Goal: Task Accomplishment & Management: Manage account settings

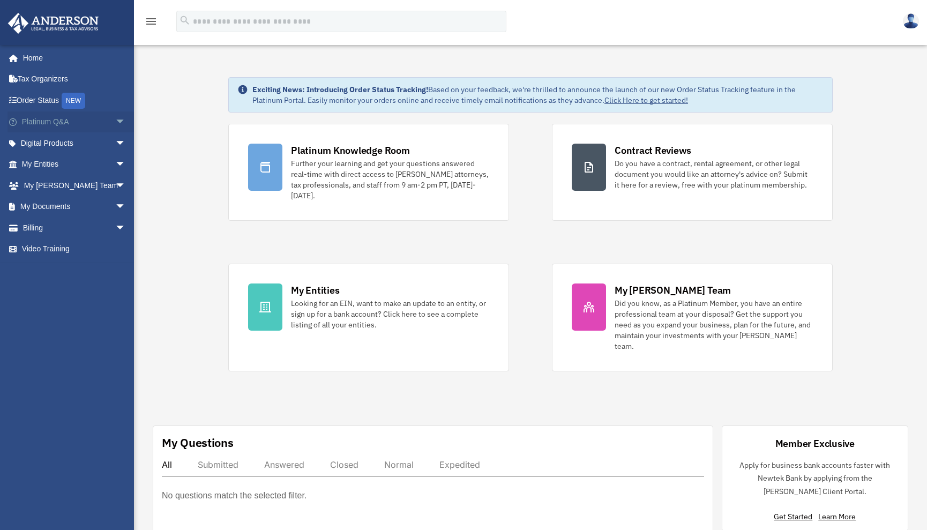
click at [115, 120] on span "arrow_drop_down" at bounding box center [125, 122] width 21 height 22
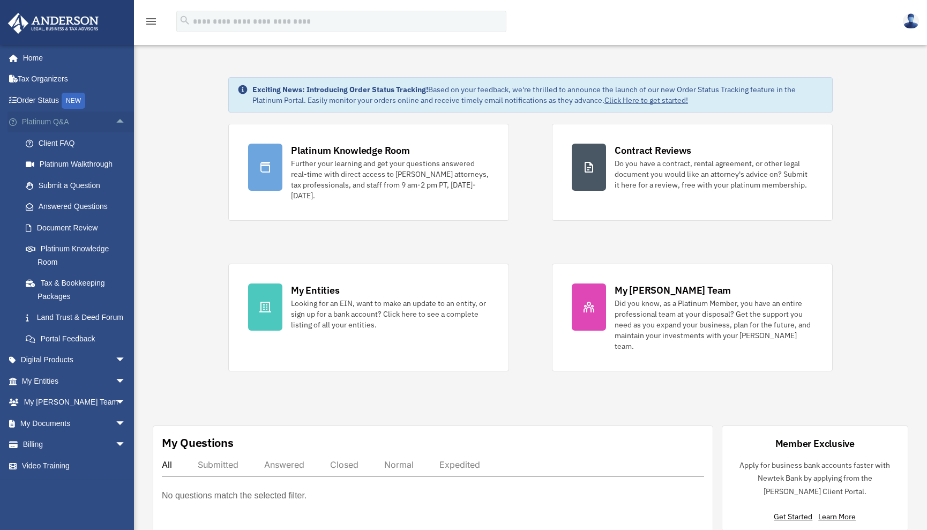
click at [115, 120] on span "arrow_drop_up" at bounding box center [125, 122] width 21 height 22
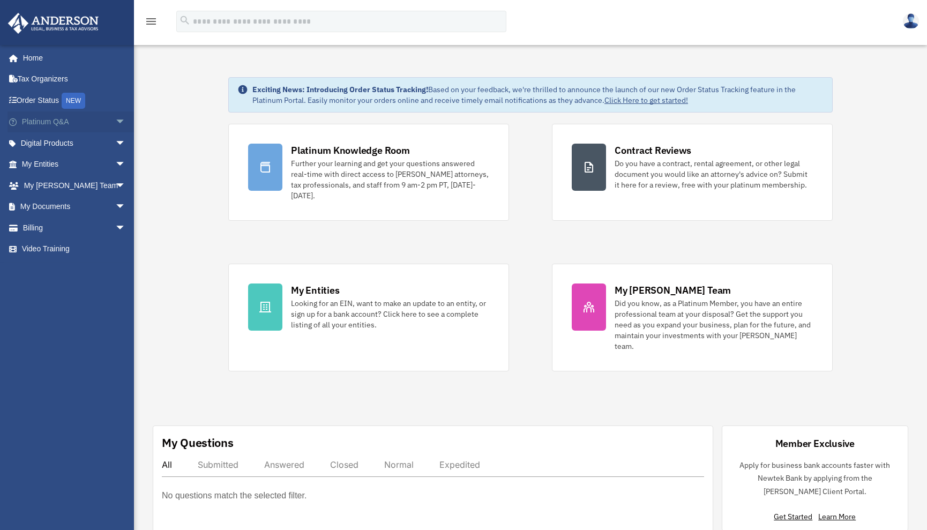
click at [115, 122] on span "arrow_drop_down" at bounding box center [125, 122] width 21 height 22
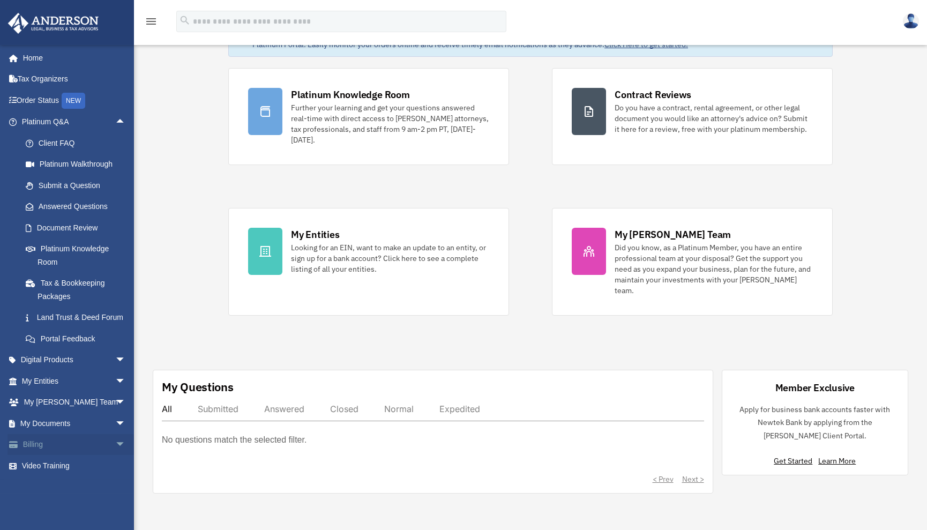
scroll to position [60, 0]
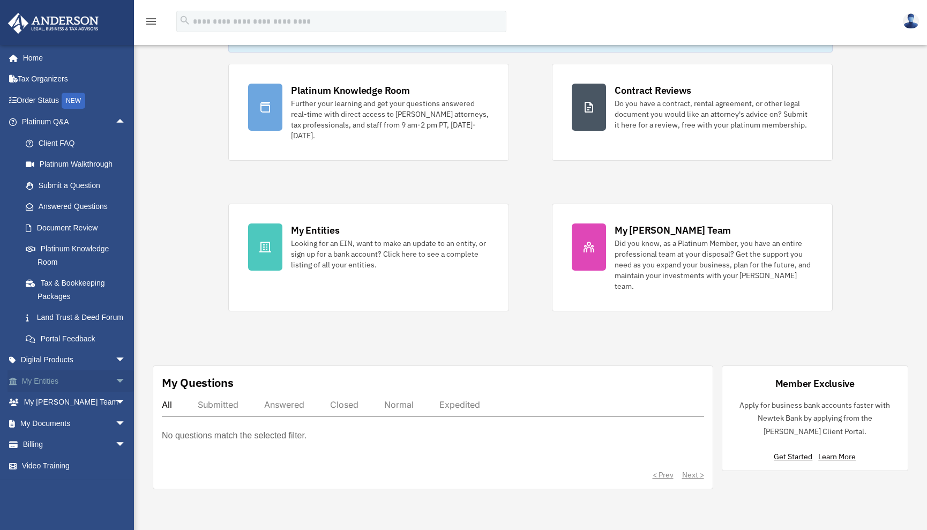
click at [98, 392] on link "My Entities arrow_drop_down" at bounding box center [75, 380] width 134 height 21
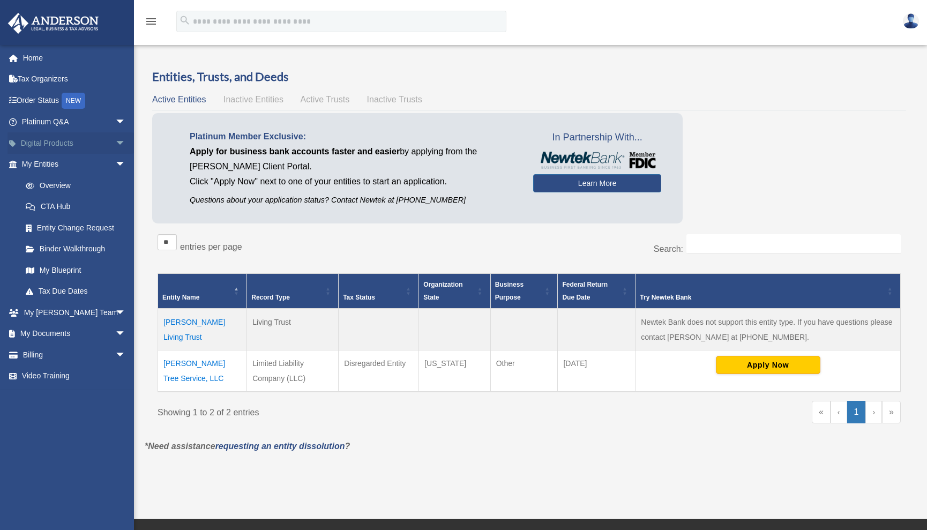
click at [55, 145] on link "Digital Products arrow_drop_down" at bounding box center [75, 142] width 134 height 21
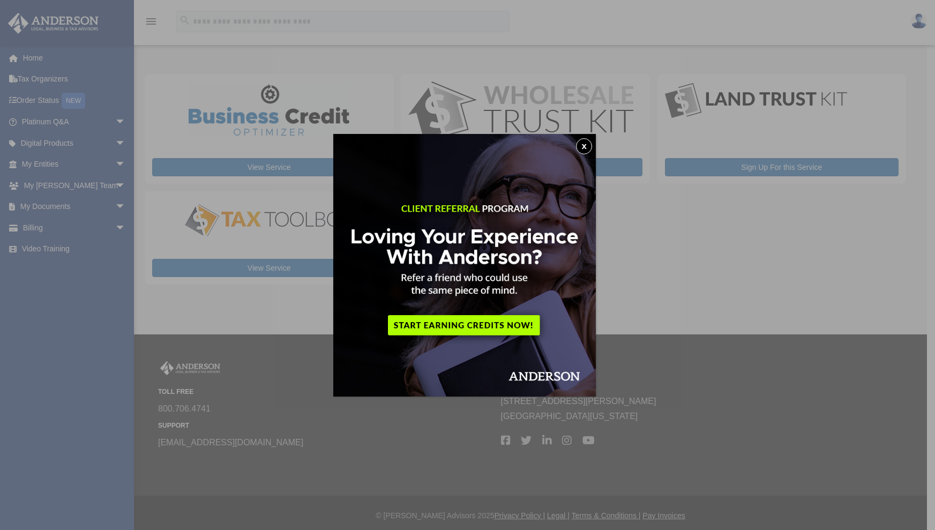
click at [588, 147] on button "x" at bounding box center [584, 146] width 16 height 16
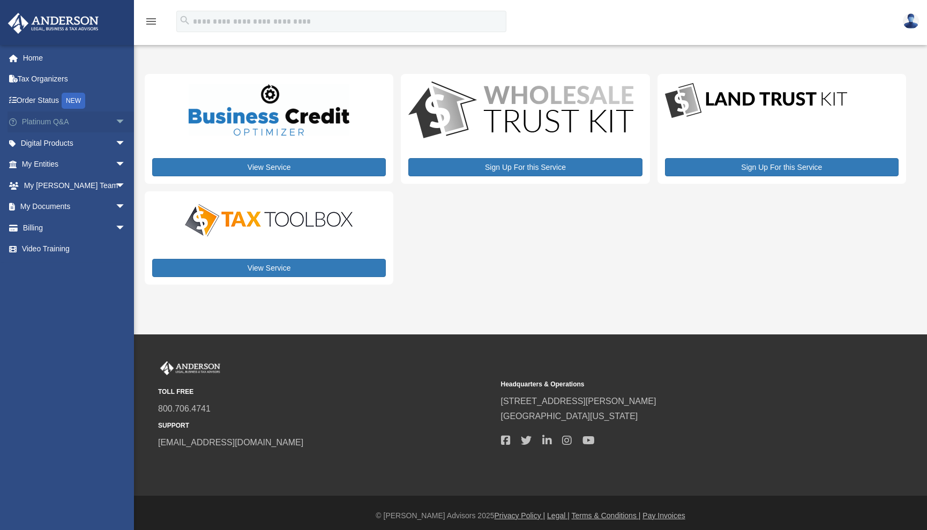
click at [69, 125] on link "Platinum Q&A arrow_drop_down" at bounding box center [75, 121] width 134 height 21
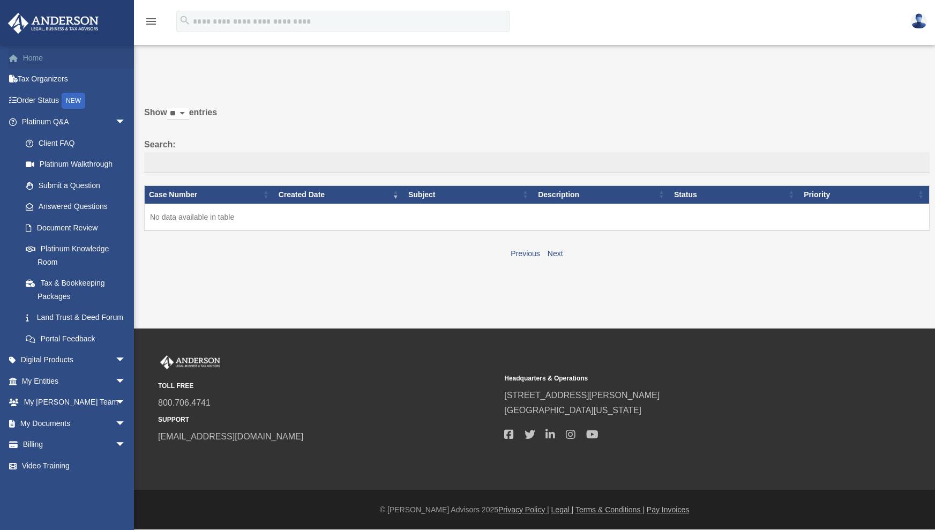
click at [35, 61] on link "Home" at bounding box center [75, 57] width 134 height 21
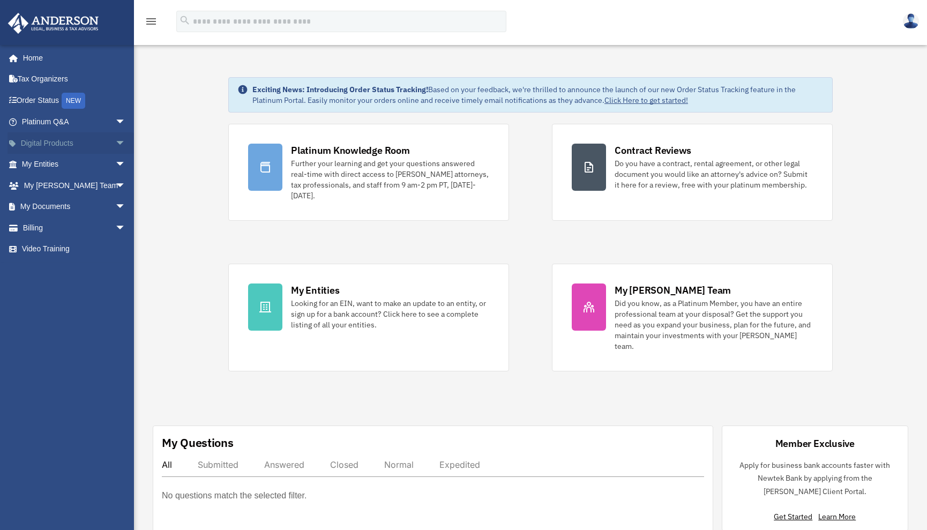
click at [101, 143] on link "Digital Products arrow_drop_down" at bounding box center [75, 142] width 134 height 21
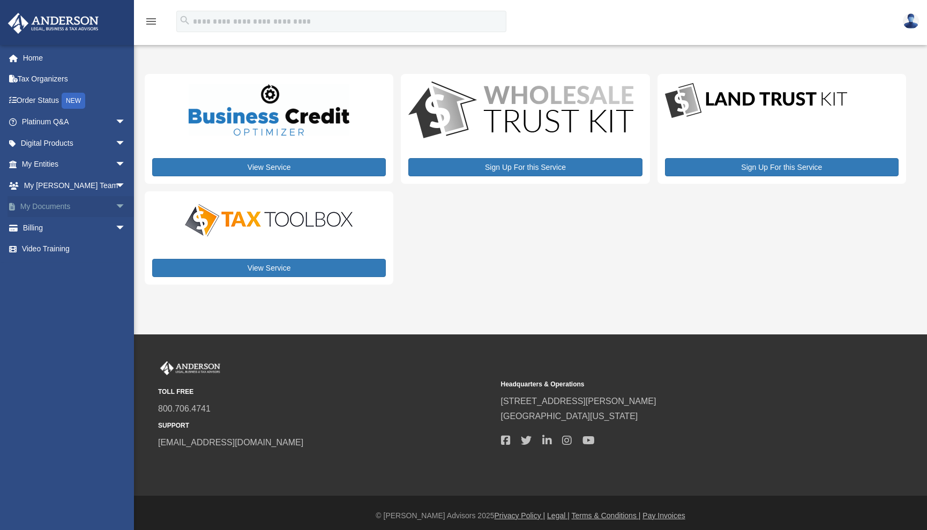
click at [57, 203] on link "My Documents arrow_drop_down" at bounding box center [75, 206] width 134 height 21
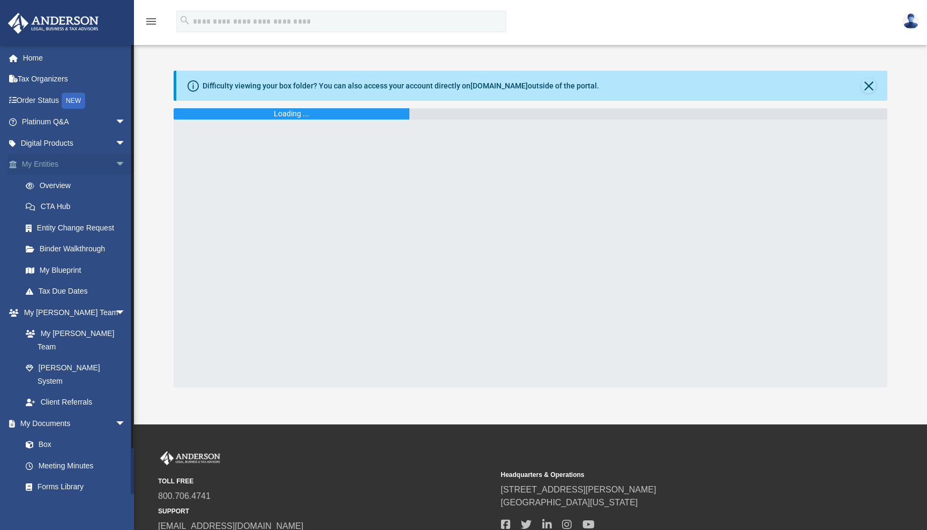
click at [118, 159] on span "arrow_drop_down" at bounding box center [125, 165] width 21 height 22
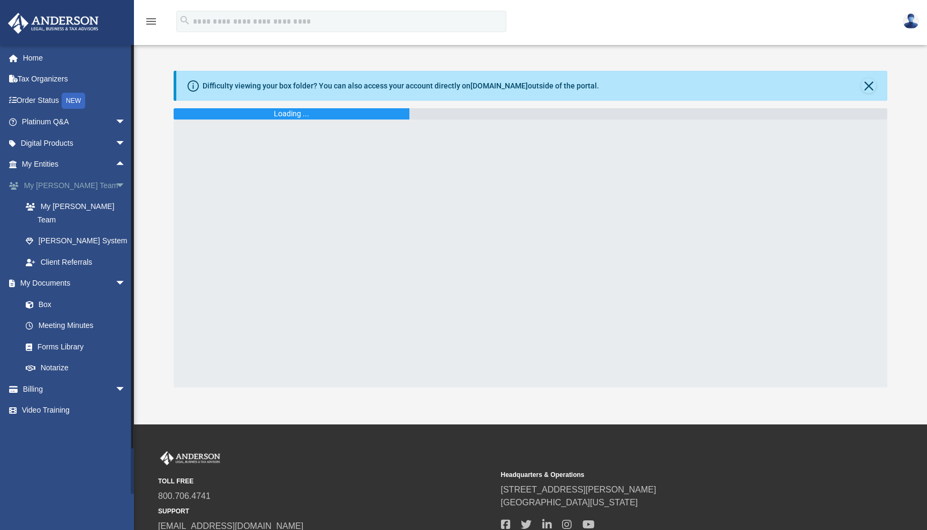
click at [115, 185] on span "arrow_drop_down" at bounding box center [125, 186] width 21 height 22
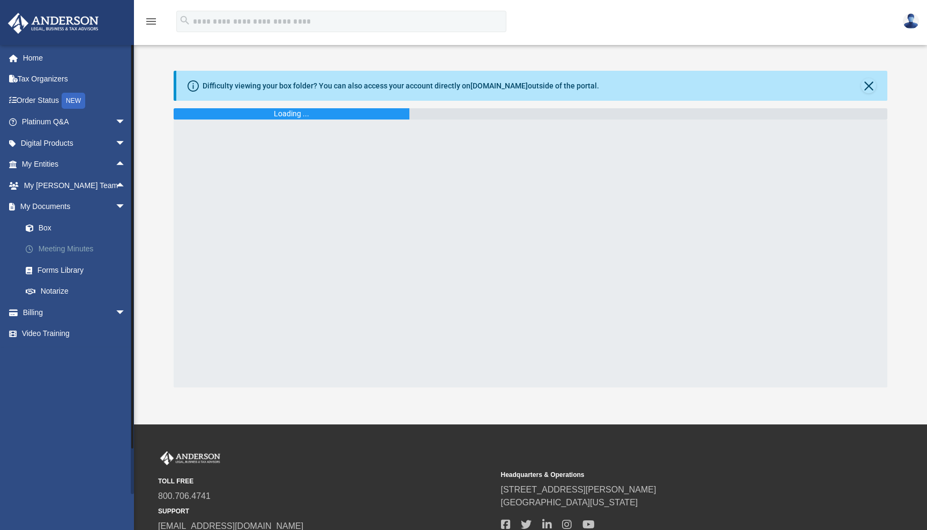
click at [69, 251] on link "Meeting Minutes" at bounding box center [78, 248] width 127 height 21
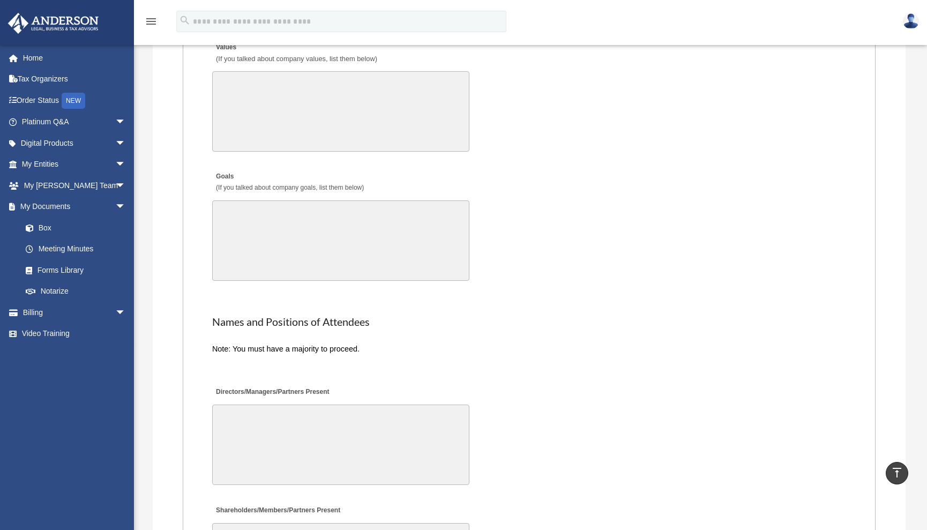
scroll to position [1732, 0]
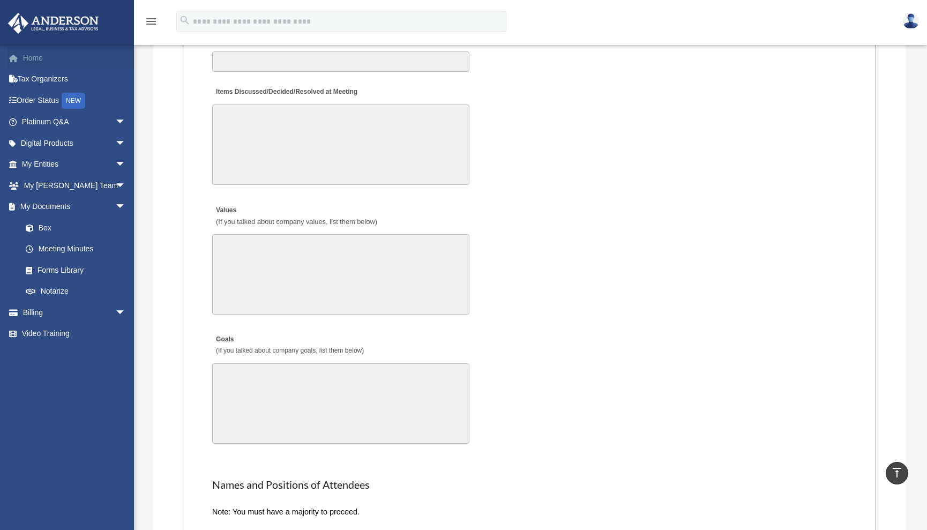
click at [41, 56] on link "Home" at bounding box center [75, 57] width 134 height 21
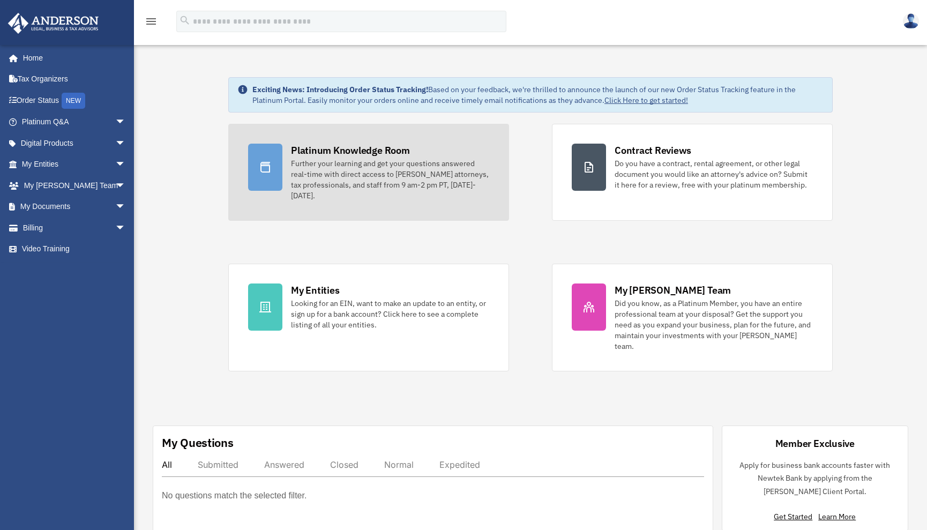
click at [323, 178] on div "Further your learning and get your questions answered real-time with direct acc…" at bounding box center [390, 179] width 198 height 43
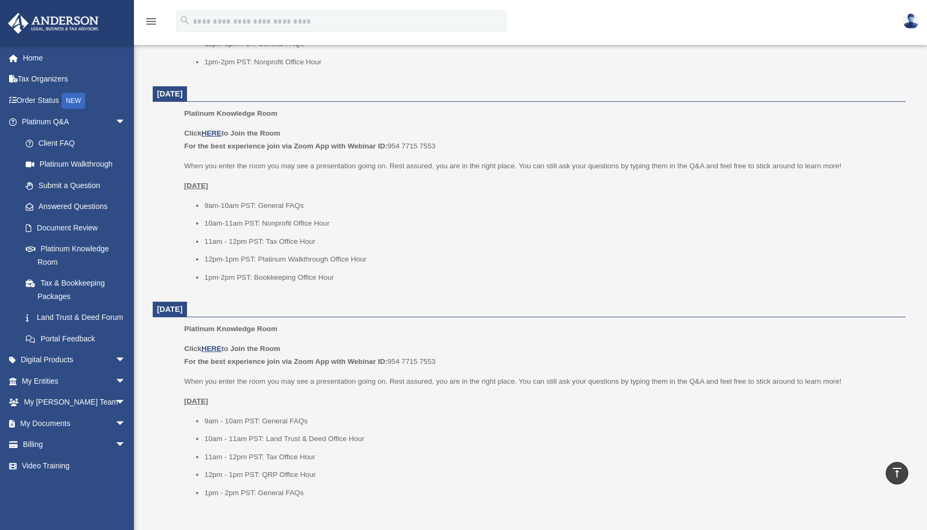
scroll to position [986, 0]
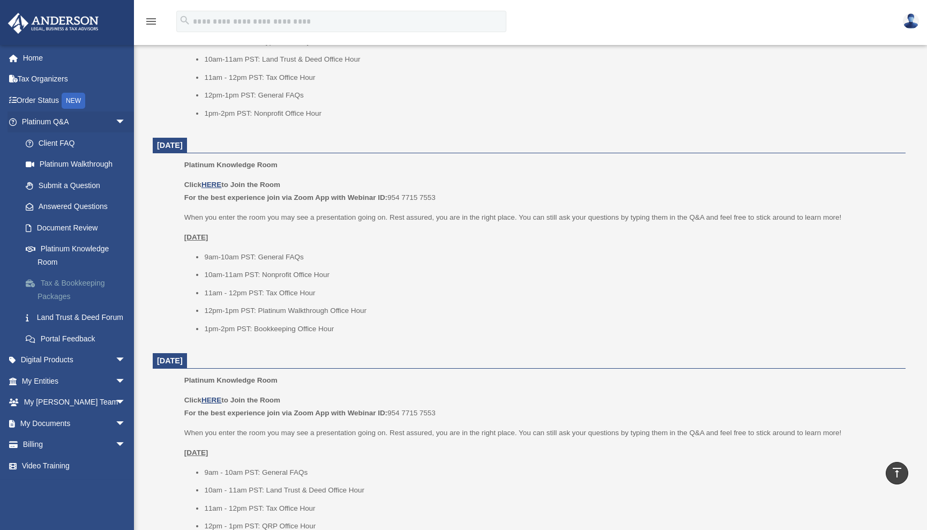
click at [51, 299] on link "Tax & Bookkeeping Packages" at bounding box center [78, 290] width 127 height 34
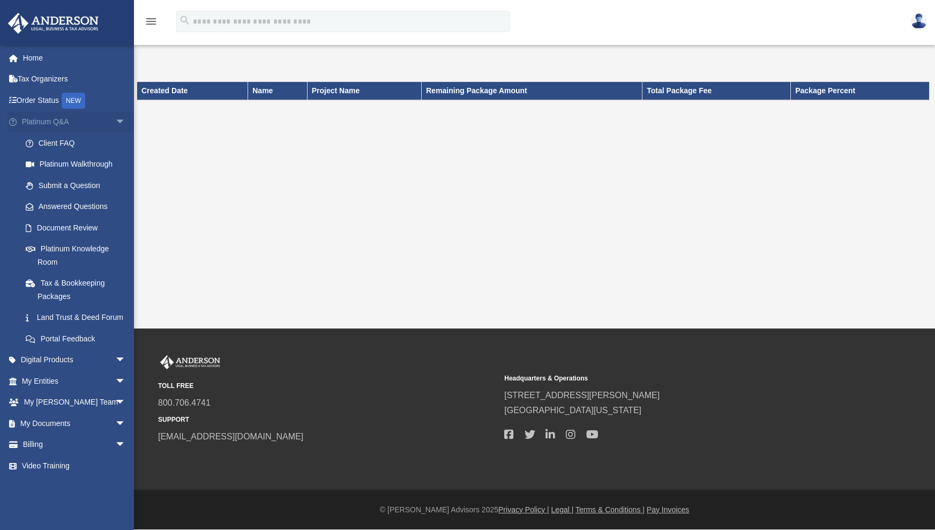
click at [36, 124] on link "Platinum Q&A arrow_drop_down" at bounding box center [75, 121] width 134 height 21
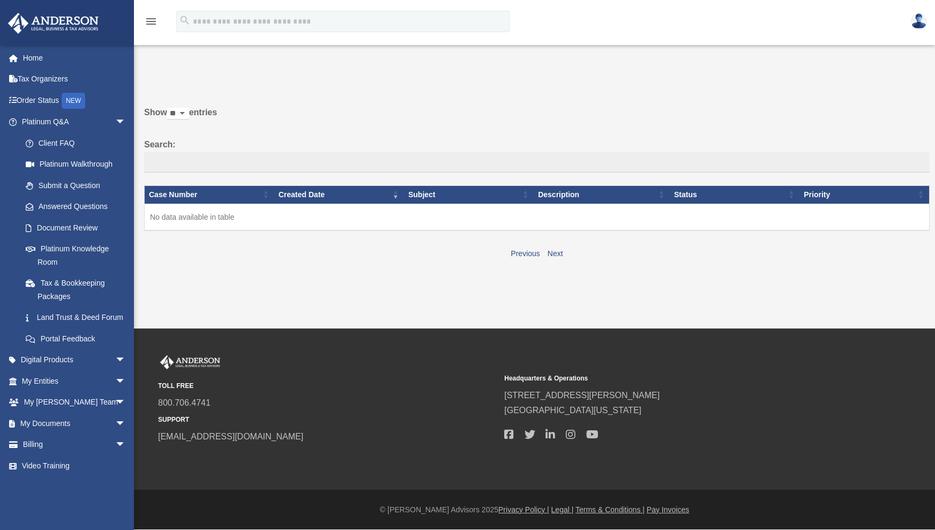
click at [918, 24] on img at bounding box center [919, 21] width 16 height 16
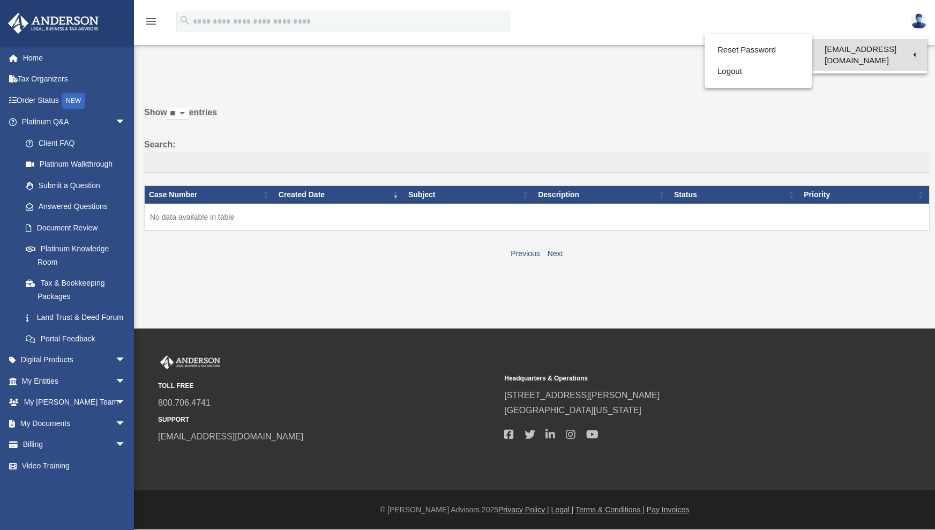
click at [901, 51] on link "[EMAIL_ADDRESS][DOMAIN_NAME]" at bounding box center [869, 55] width 115 height 32
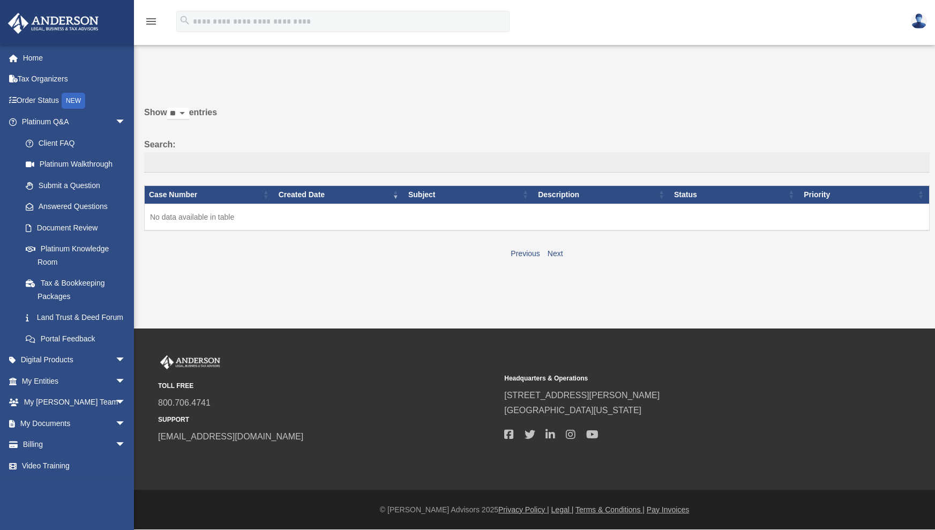
click at [923, 20] on img at bounding box center [919, 21] width 16 height 16
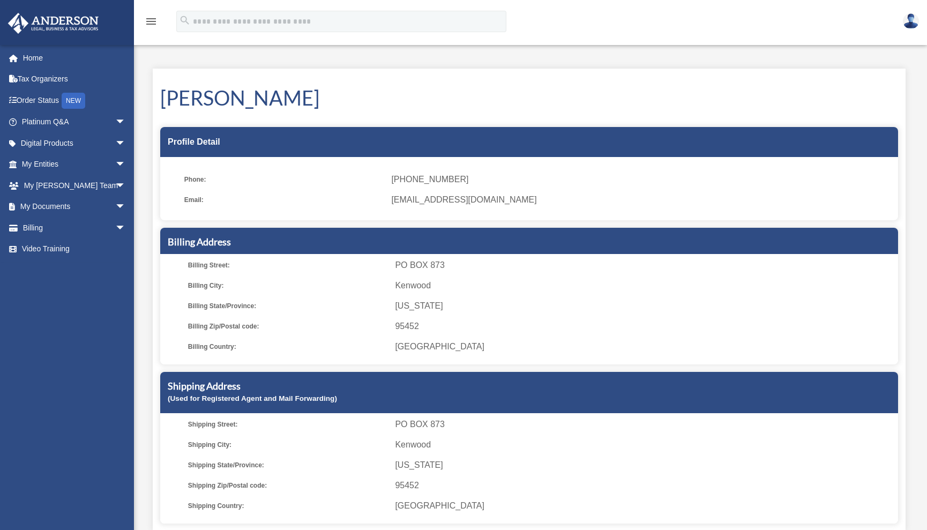
click at [919, 23] on link at bounding box center [911, 20] width 32 height 47
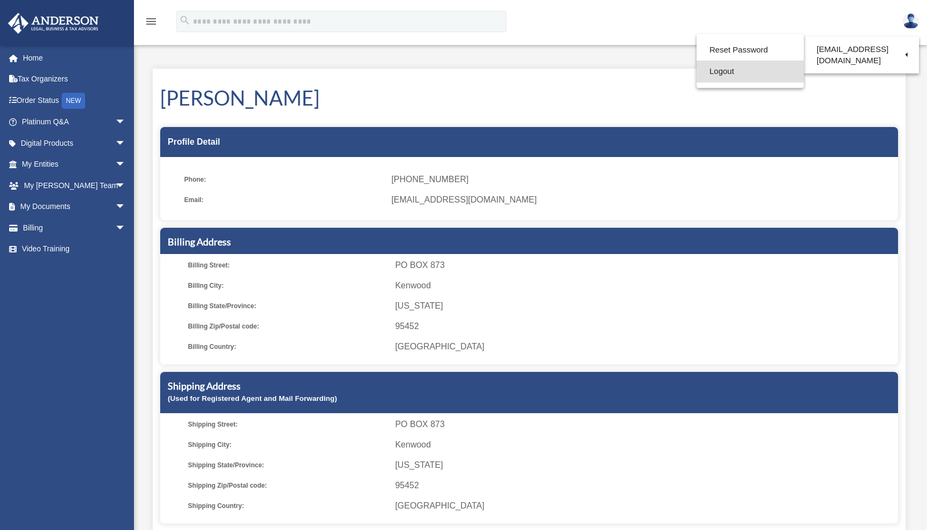
click at [776, 72] on link "Logout" at bounding box center [749, 72] width 107 height 22
